Goal: Task Accomplishment & Management: Understand process/instructions

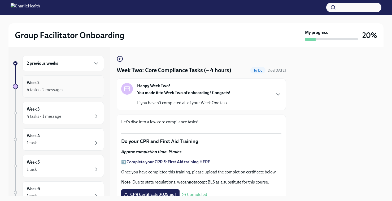
click at [69, 85] on div "Week 2 4 tasks • 2 messages" at bounding box center [63, 86] width 73 height 13
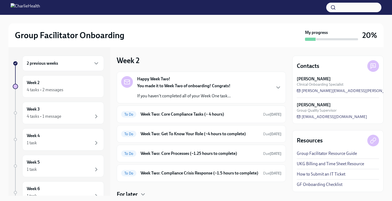
click at [85, 64] on div "2 previous weeks" at bounding box center [63, 63] width 73 height 6
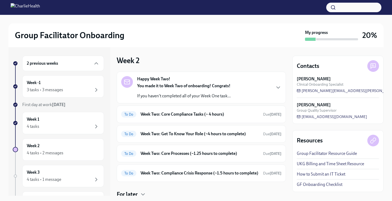
click at [89, 64] on div "2 previous weeks" at bounding box center [63, 63] width 73 height 6
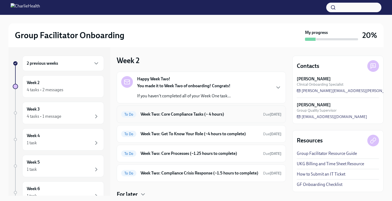
click at [170, 115] on h6 "Week Two: Core Compliance Tasks (~ 4 hours)" at bounding box center [199, 114] width 118 height 6
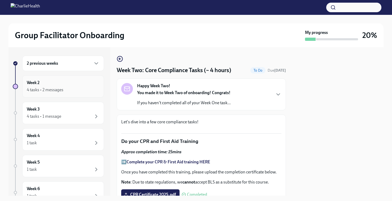
click at [53, 89] on div "4 tasks • 2 messages" at bounding box center [45, 90] width 37 height 6
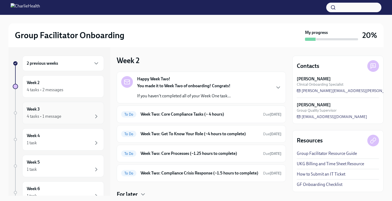
click at [70, 116] on div "4 tasks • 1 message" at bounding box center [63, 116] width 73 height 6
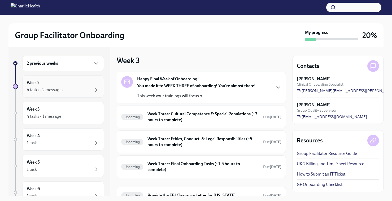
click at [69, 89] on div "4 tasks • 2 messages" at bounding box center [63, 90] width 73 height 6
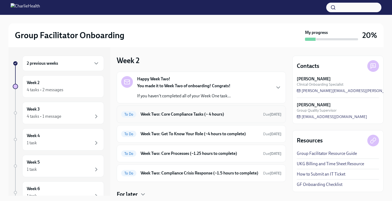
click at [139, 116] on div "To Do Week Two: Core Compliance Tasks (~ 4 hours) Due [DATE]" at bounding box center [201, 114] width 160 height 8
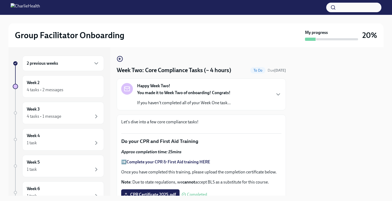
click at [229, 96] on p "You made it to Week Two of onboarding! Congrats!" at bounding box center [184, 93] width 94 height 6
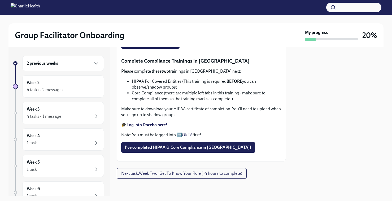
scroll to position [480, 0]
click at [96, 63] on icon "button" at bounding box center [96, 64] width 3 height 2
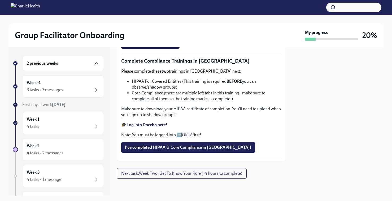
click at [95, 64] on icon "button" at bounding box center [96, 63] width 6 height 6
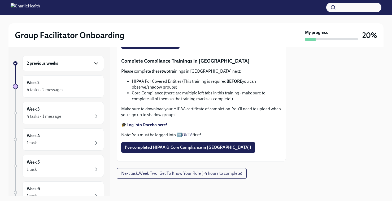
click at [95, 64] on icon "button" at bounding box center [96, 63] width 6 height 6
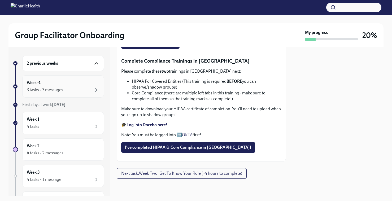
click at [64, 87] on div "3 tasks • 3 messages" at bounding box center [63, 90] width 73 height 6
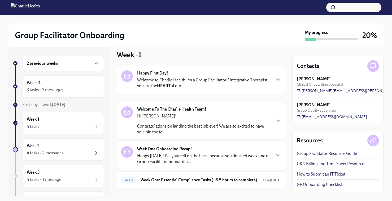
scroll to position [3, 0]
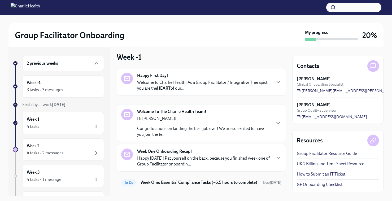
click at [189, 185] on h6 "Week One: Essential Compliance Tasks (~6.5 hours to complete)" at bounding box center [199, 182] width 118 height 6
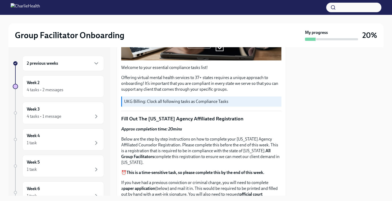
scroll to position [147, 0]
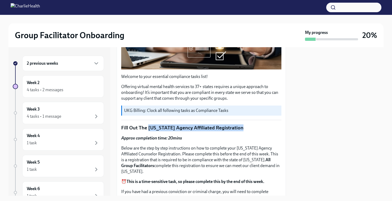
drag, startPoint x: 244, startPoint y: 129, endPoint x: 147, endPoint y: 129, distance: 97.0
click at [147, 129] on p "Fill Out The [US_STATE] Agency Affiliated Registration" at bounding box center [201, 127] width 160 height 7
copy p "[US_STATE] Agency Affiliated Registration"
